Goal: Ask a question

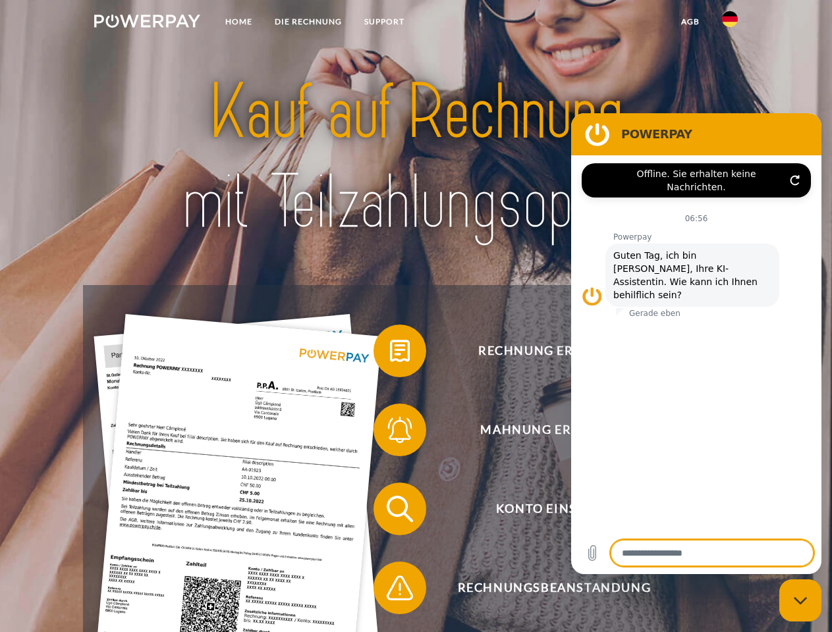
click at [147, 23] on img at bounding box center [147, 20] width 106 height 13
click at [730, 23] on img at bounding box center [730, 19] width 16 height 16
click at [690, 22] on link "agb" at bounding box center [690, 22] width 41 height 24
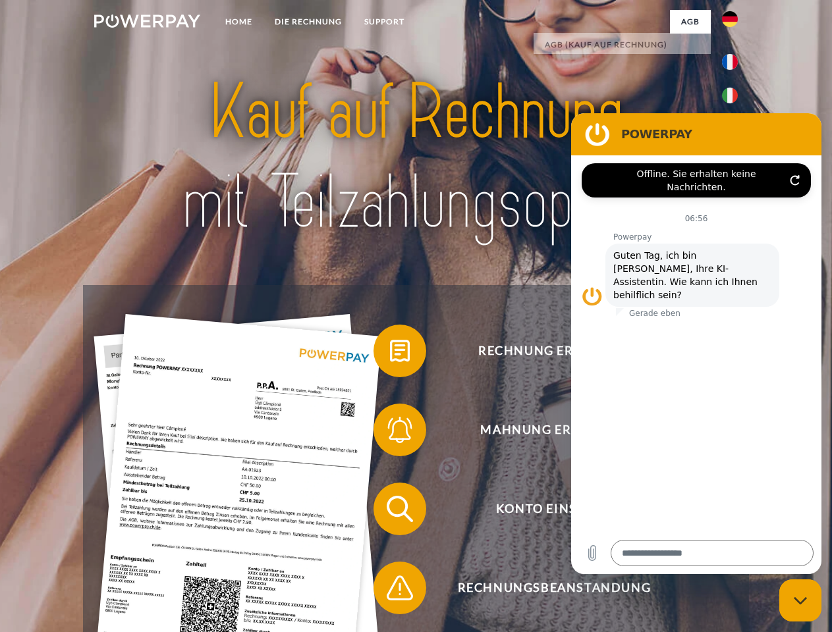
click at [390, 354] on span at bounding box center [380, 351] width 66 height 66
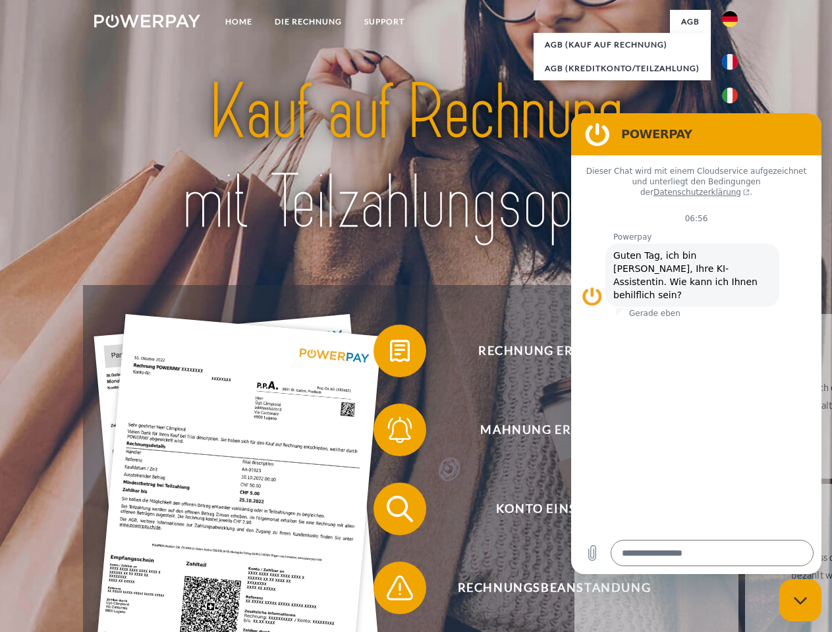
click at [390, 433] on div "Rechnung erhalten? Mahnung erhalten? Konto einsehen" at bounding box center [415, 548] width 665 height 527
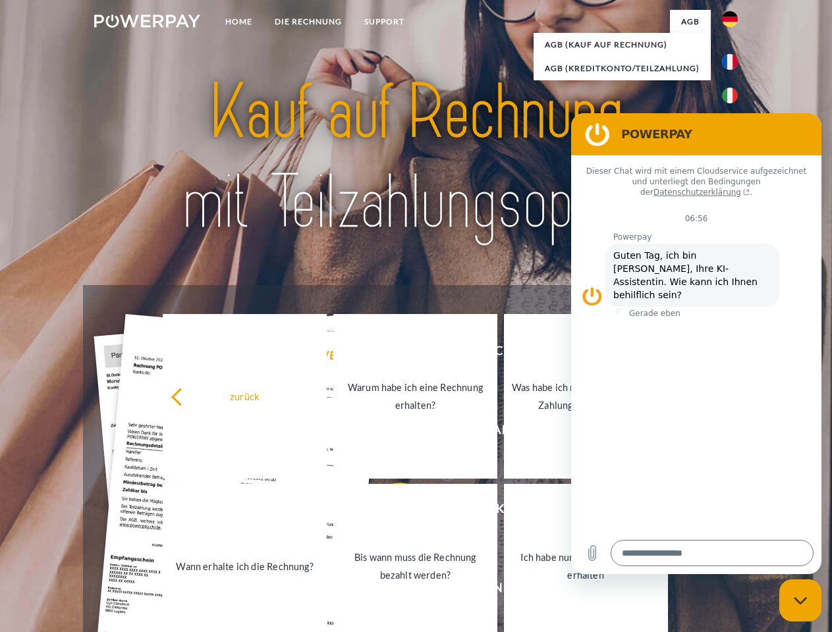
click at [390, 512] on link "Bis wann muss die Rechnung bezahlt werden?" at bounding box center [415, 566] width 164 height 165
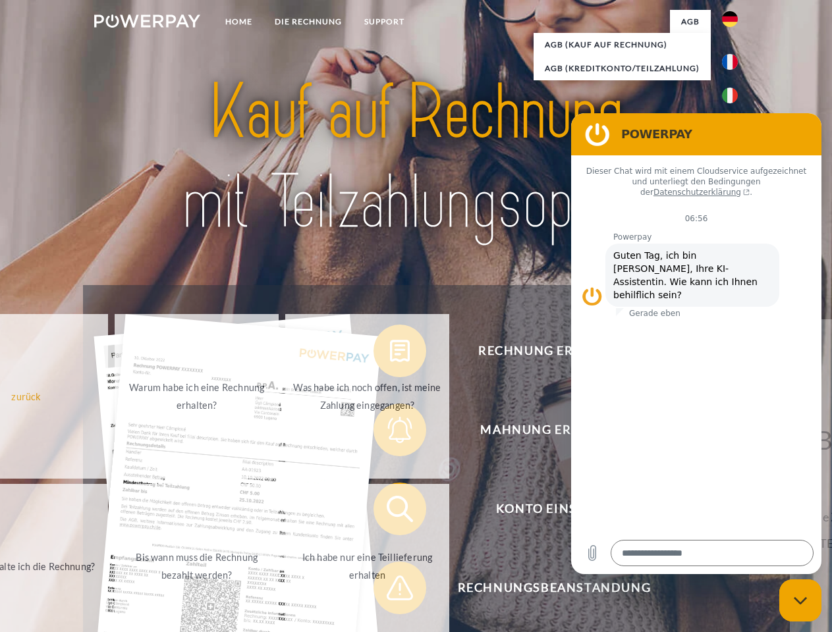
click at [390, 591] on span at bounding box center [380, 588] width 66 height 66
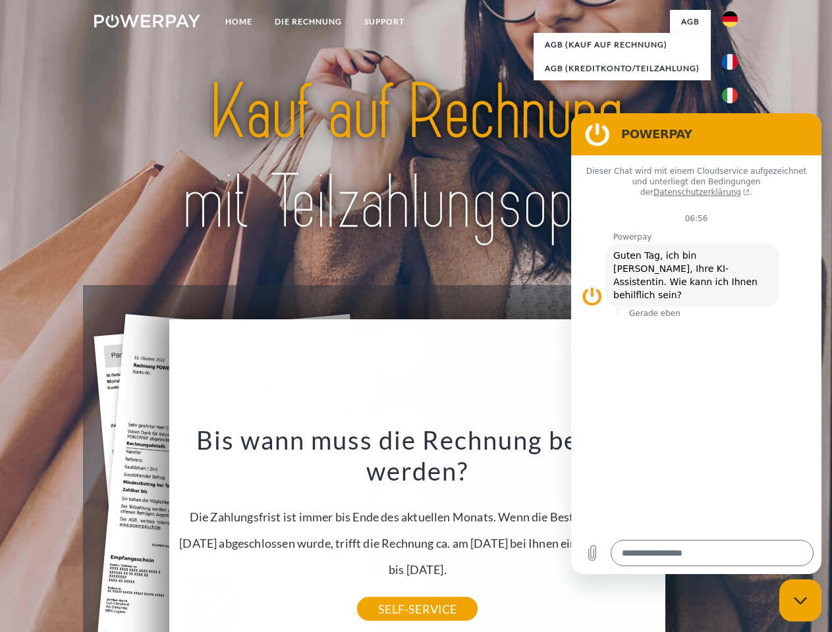
click at [800, 601] on icon "Messaging-Fenster schließen" at bounding box center [801, 601] width 14 height 9
type textarea "*"
